Goal: Information Seeking & Learning: Learn about a topic

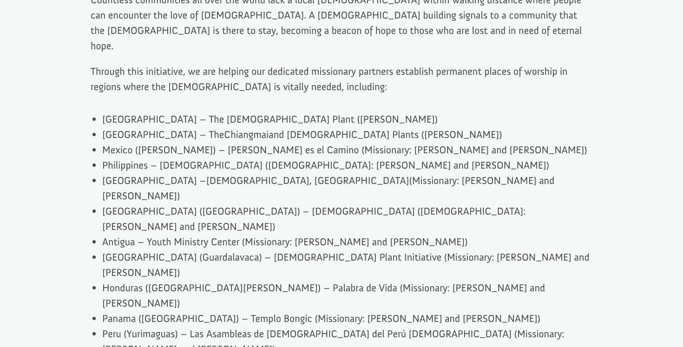
scroll to position [649, 0]
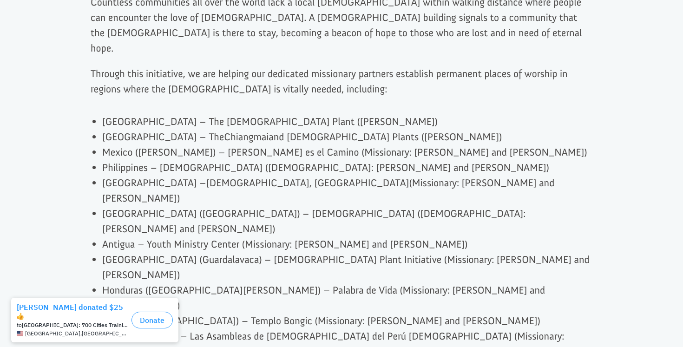
drag, startPoint x: 369, startPoint y: 246, endPoint x: 300, endPoint y: 243, distance: 69.3
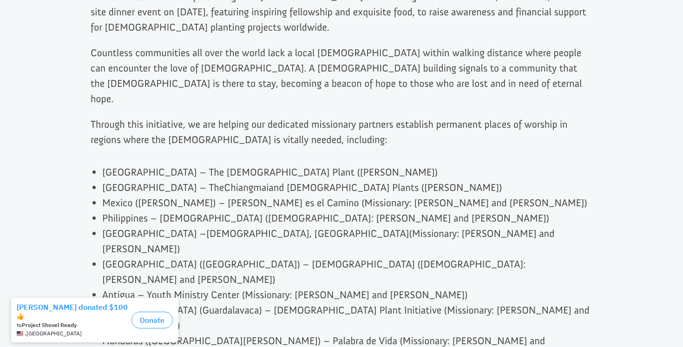
scroll to position [598, 0]
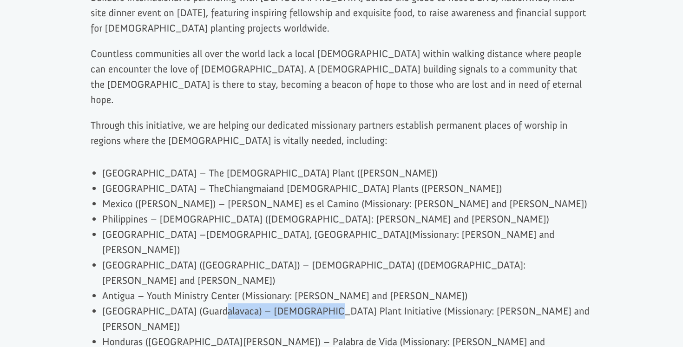
drag, startPoint x: 211, startPoint y: 208, endPoint x: 301, endPoint y: 208, distance: 90.1
click at [301, 303] on li "[GEOGRAPHIC_DATA] (Guardalavaca) – [DEMOGRAPHIC_DATA] Plant Initiative (Mission…" at bounding box center [347, 318] width 490 height 31
click at [212, 303] on li "[GEOGRAPHIC_DATA] (Guardalavaca) – [DEMOGRAPHIC_DATA] Plant Initiative (Mission…" at bounding box center [347, 318] width 490 height 31
drag, startPoint x: 201, startPoint y: 206, endPoint x: 296, endPoint y: 212, distance: 95.9
click at [296, 303] on li "[GEOGRAPHIC_DATA] (Guardalavaca) – [DEMOGRAPHIC_DATA] Plant Initiative (Mission…" at bounding box center [347, 318] width 490 height 31
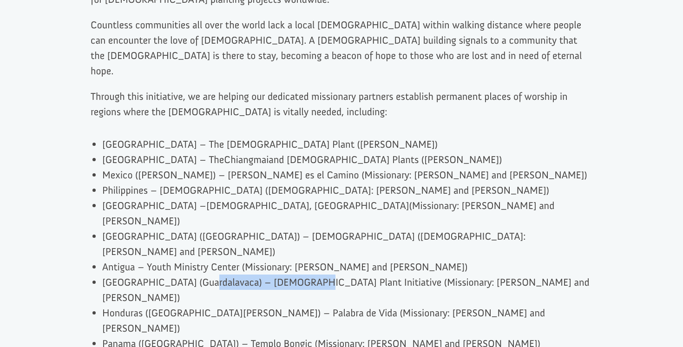
scroll to position [629, 0]
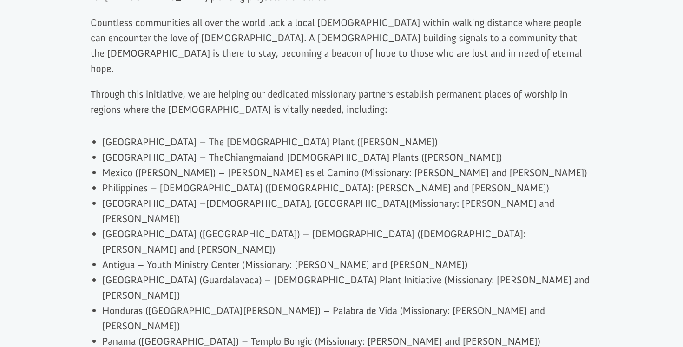
click at [162, 272] on li "[GEOGRAPHIC_DATA] (Guardalavaca) – [DEMOGRAPHIC_DATA] Plant Initiative (Mission…" at bounding box center [347, 287] width 490 height 31
drag, startPoint x: 272, startPoint y: 252, endPoint x: 201, endPoint y: 249, distance: 71.2
copy li "Casa de Mi Gloria"
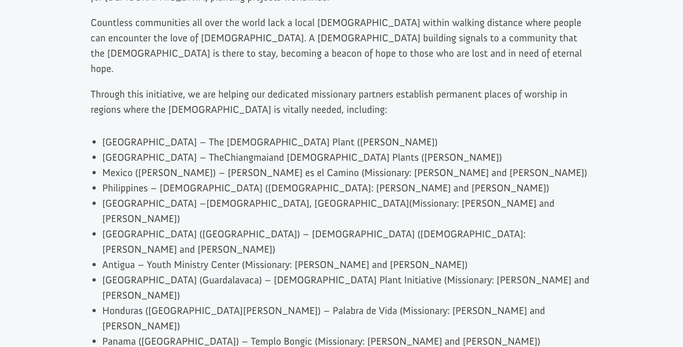
drag, startPoint x: 247, startPoint y: 283, endPoint x: 141, endPoint y: 285, distance: 106.0
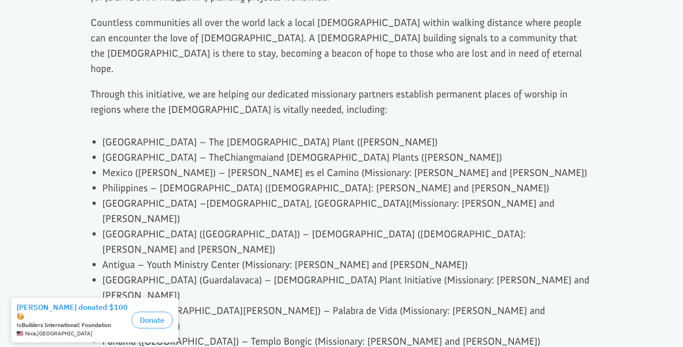
click at [119, 303] on li "Honduras ([GEOGRAPHIC_DATA][PERSON_NAME]) – Palabra de Vida (Missionary: [PERSO…" at bounding box center [347, 318] width 490 height 31
drag, startPoint x: 286, startPoint y: 189, endPoint x: 229, endPoint y: 189, distance: 57.6
click at [229, 303] on li "Honduras ([GEOGRAPHIC_DATA][PERSON_NAME]) – Palabra de Vida (Missionary: [PERSO…" at bounding box center [347, 318] width 490 height 31
click at [302, 303] on li "Honduras ([GEOGRAPHIC_DATA][PERSON_NAME]) – Palabra de Vida (Missionary: [PERSO…" at bounding box center [347, 318] width 490 height 31
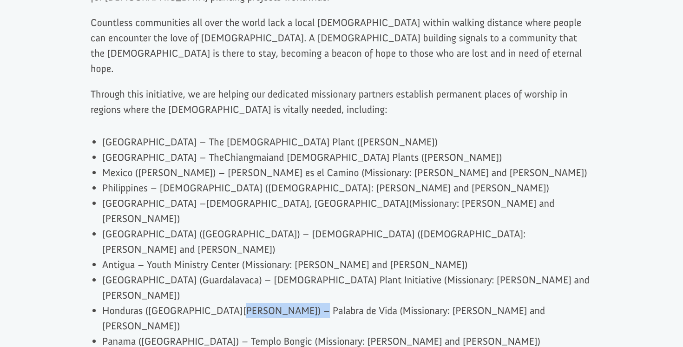
drag, startPoint x: 290, startPoint y: 190, endPoint x: 228, endPoint y: 191, distance: 62.3
click at [228, 303] on li "Honduras ([GEOGRAPHIC_DATA][PERSON_NAME]) – Palabra de Vida (Missionary: [PERSO…" at bounding box center [347, 318] width 490 height 31
copy li "Palabra de Vida"
click at [210, 303] on li "Honduras ([GEOGRAPHIC_DATA][PERSON_NAME]) – Palabra de Vida (Missionary: [PERSO…" at bounding box center [347, 318] width 490 height 31
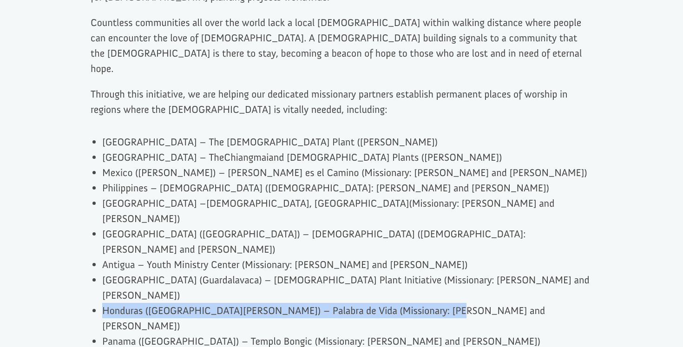
drag, startPoint x: 434, startPoint y: 188, endPoint x: 103, endPoint y: 196, distance: 330.9
click at [103, 303] on li "Honduras ([GEOGRAPHIC_DATA][PERSON_NAME]) – Palabra de Vida (Missionary: [PERSO…" at bounding box center [347, 318] width 490 height 31
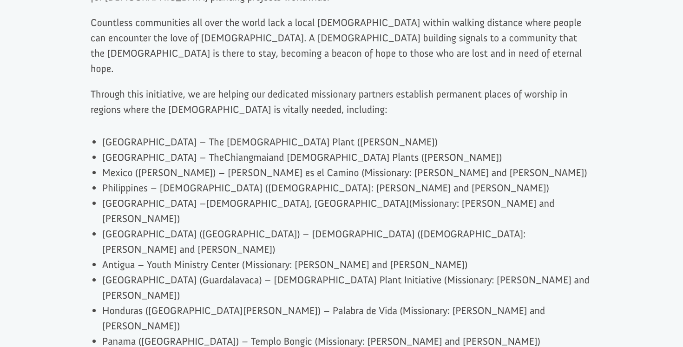
click at [158, 272] on li "[GEOGRAPHIC_DATA] (Guardalavaca) – [DEMOGRAPHIC_DATA] Plant Initiative (Mission…" at bounding box center [347, 287] width 490 height 31
click at [193, 257] on li "Antigua – Youth Ministry Center (Missionary: [PERSON_NAME] and [PERSON_NAME])" at bounding box center [347, 264] width 490 height 15
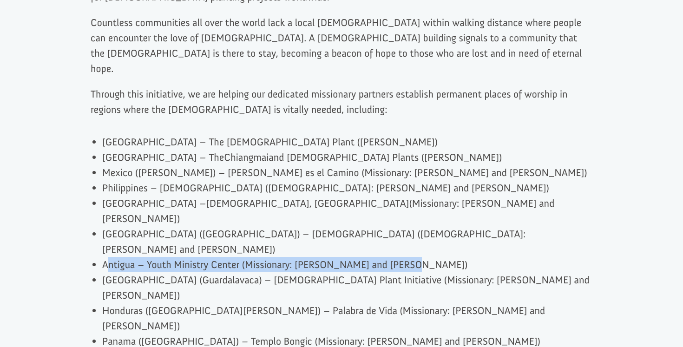
drag, startPoint x: 105, startPoint y: 158, endPoint x: 403, endPoint y: 164, distance: 297.9
click at [403, 257] on li "Antigua – Youth Ministry Center (Missionary: [PERSON_NAME] and [PERSON_NAME])" at bounding box center [347, 264] width 490 height 15
click at [402, 257] on li "Antigua – Youth Ministry Center (Missionary: [PERSON_NAME] and [PERSON_NAME])" at bounding box center [347, 264] width 490 height 15
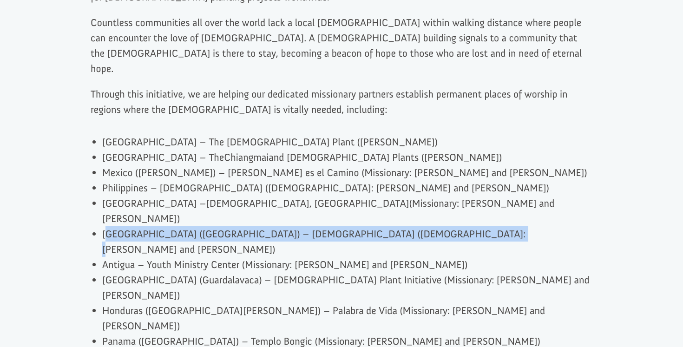
drag, startPoint x: 106, startPoint y: 143, endPoint x: 444, endPoint y: 150, distance: 338.4
click at [444, 226] on li "[GEOGRAPHIC_DATA] ([GEOGRAPHIC_DATA]) – [DEMOGRAPHIC_DATA] ([DEMOGRAPHIC_DATA]:…" at bounding box center [347, 241] width 490 height 31
drag, startPoint x: 460, startPoint y: 143, endPoint x: 100, endPoint y: 145, distance: 359.7
click at [100, 145] on div "Many communities around the world lack access to the Gospel—building a church i…" at bounding box center [342, 247] width 502 height 658
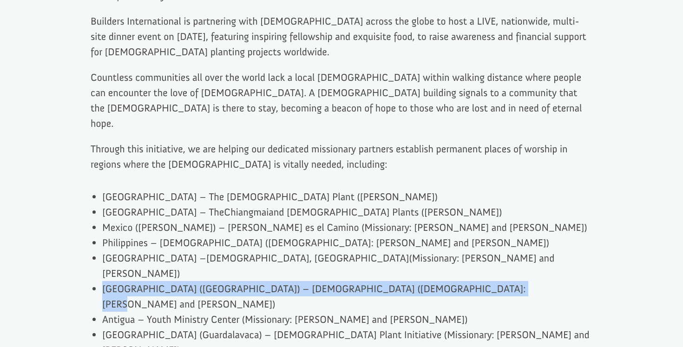
scroll to position [573, 0]
click at [362, 142] on p "Through this initiative, we are helping our dedicated missionary partners estab…" at bounding box center [342, 162] width 502 height 41
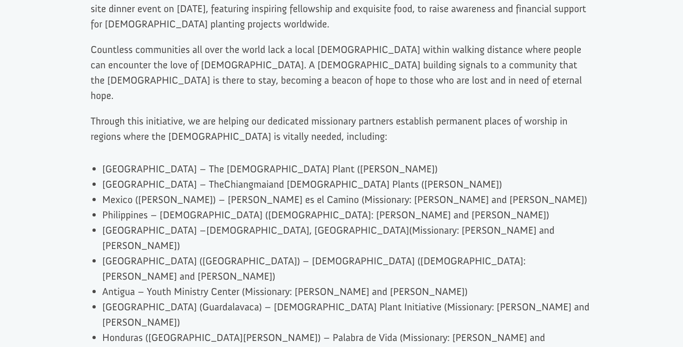
scroll to position [600, 0]
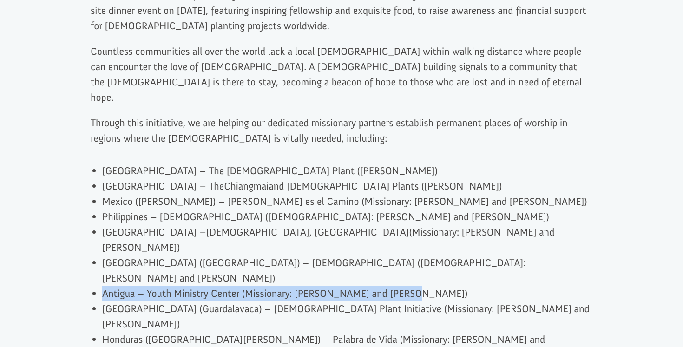
drag, startPoint x: 105, startPoint y: 189, endPoint x: 408, endPoint y: 191, distance: 302.5
click at [408, 286] on li "Antigua – Youth Ministry Center (Missionary: [PERSON_NAME] and [PERSON_NAME])" at bounding box center [347, 293] width 490 height 15
